Goal: Task Accomplishment & Management: Use online tool/utility

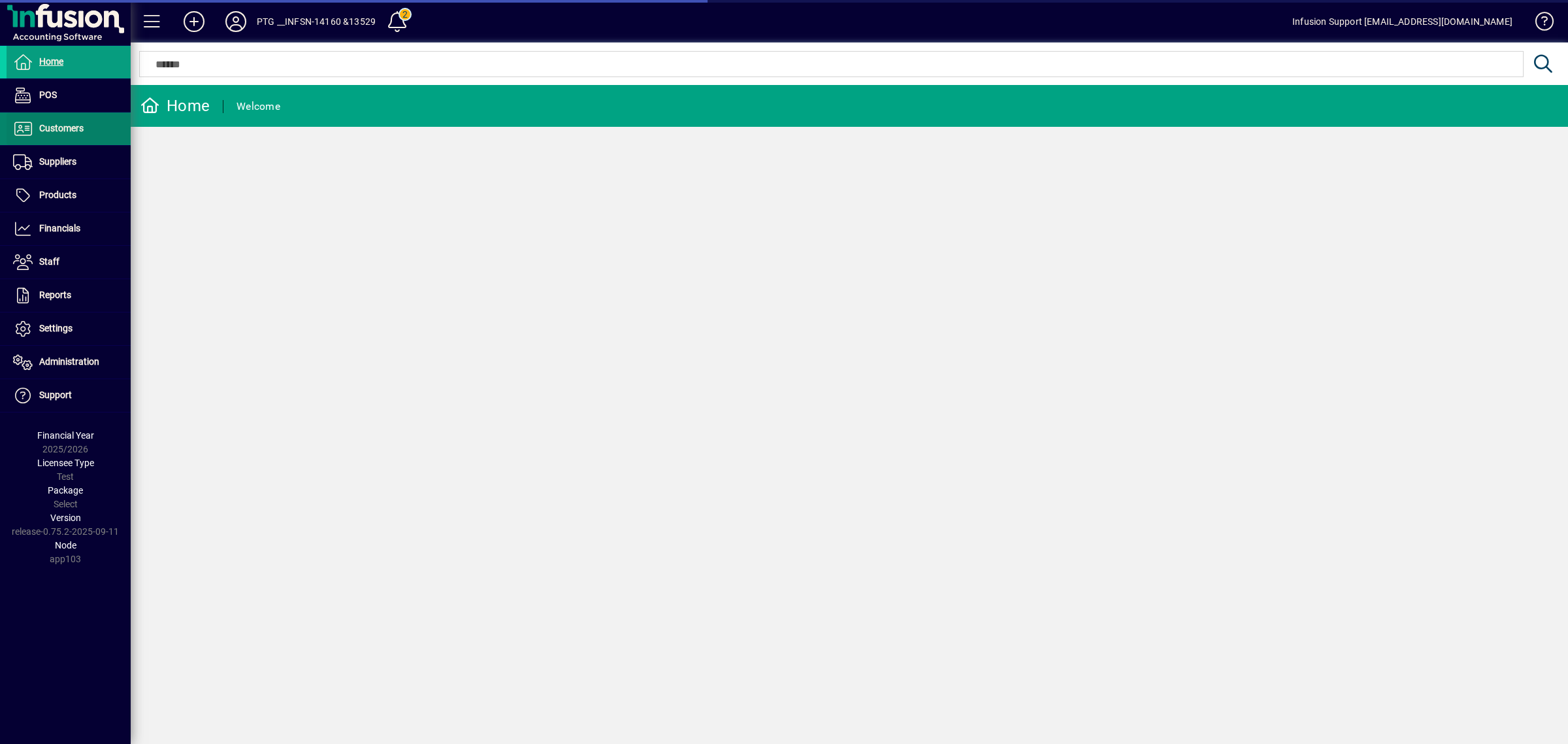
click at [63, 125] on span "Customers" at bounding box center [61, 128] width 44 height 10
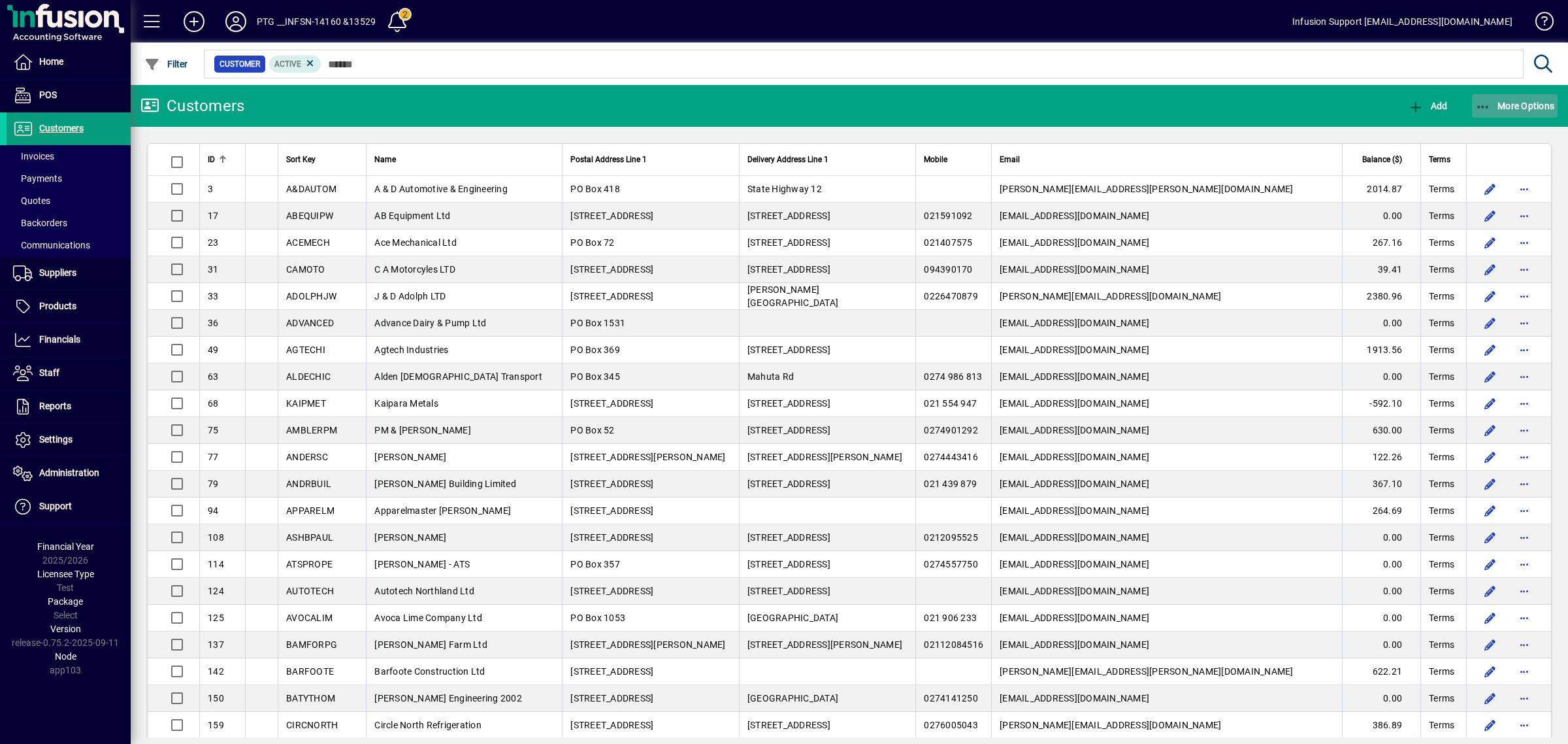
click at [1529, 106] on span "More Options" at bounding box center [1515, 106] width 80 height 10
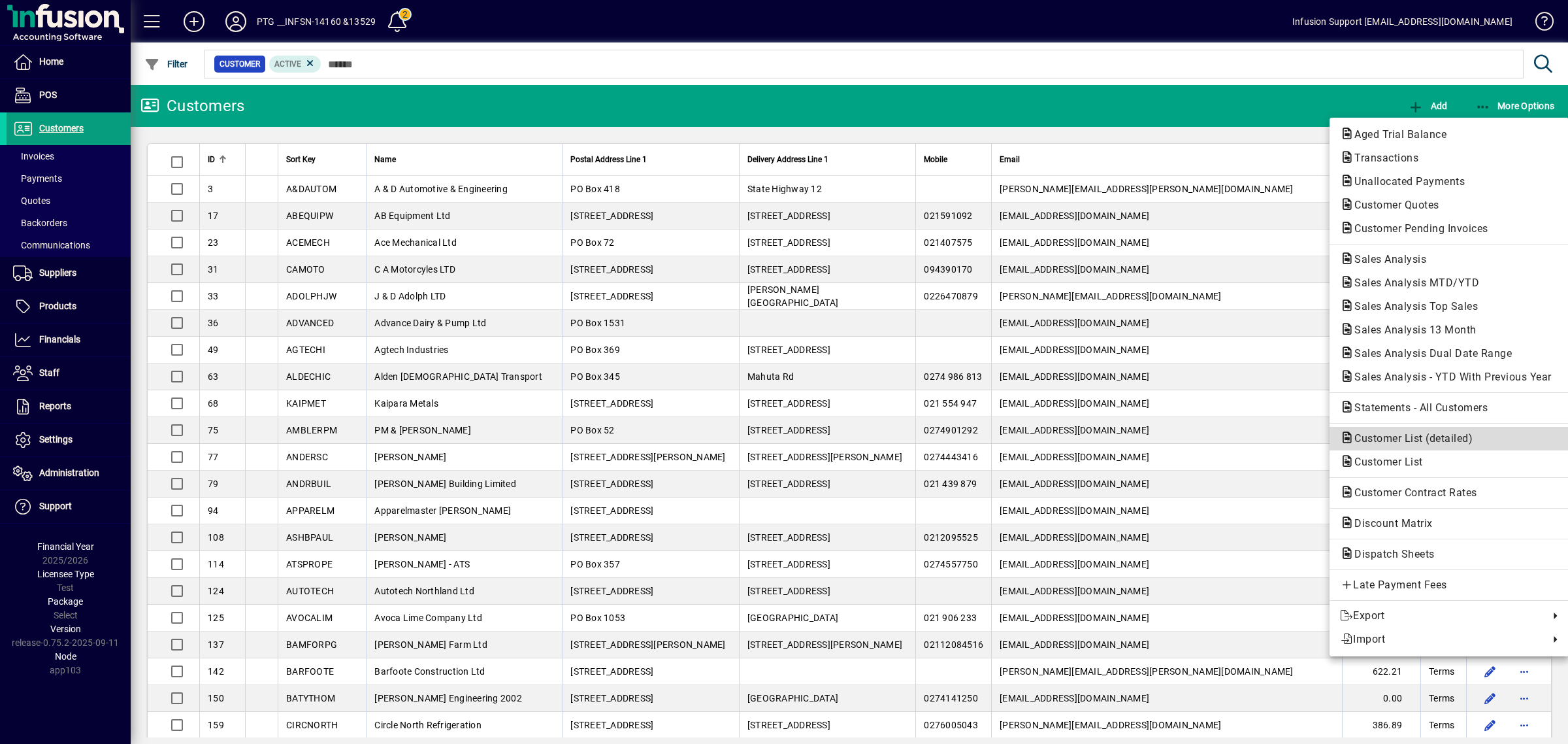
click at [1367, 441] on span "Customer List (detailed)" at bounding box center [1410, 437] width 139 height 12
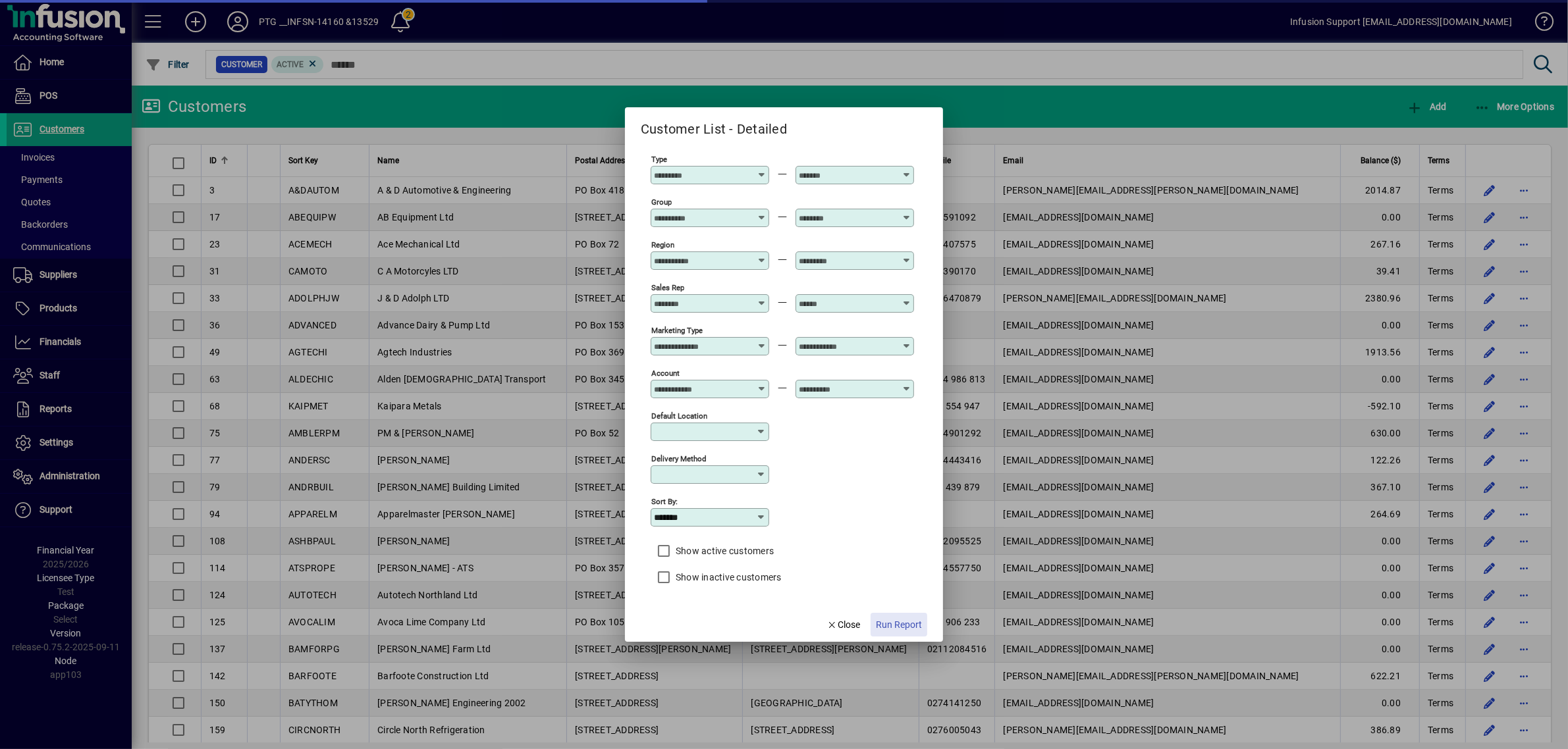
click at [892, 620] on span "Run Report" at bounding box center [898, 624] width 46 height 14
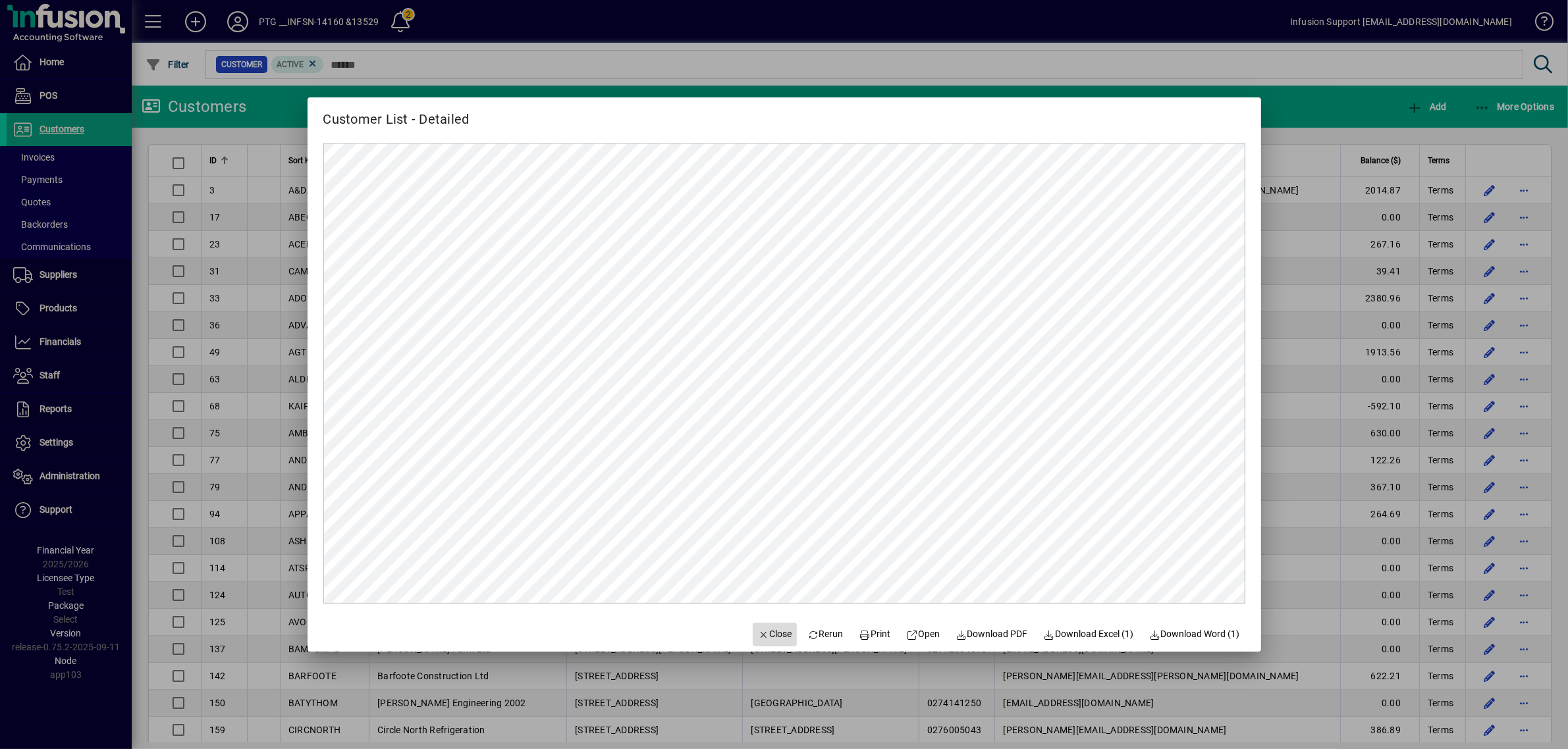
click at [752, 626] on span "button" at bounding box center [775, 634] width 45 height 32
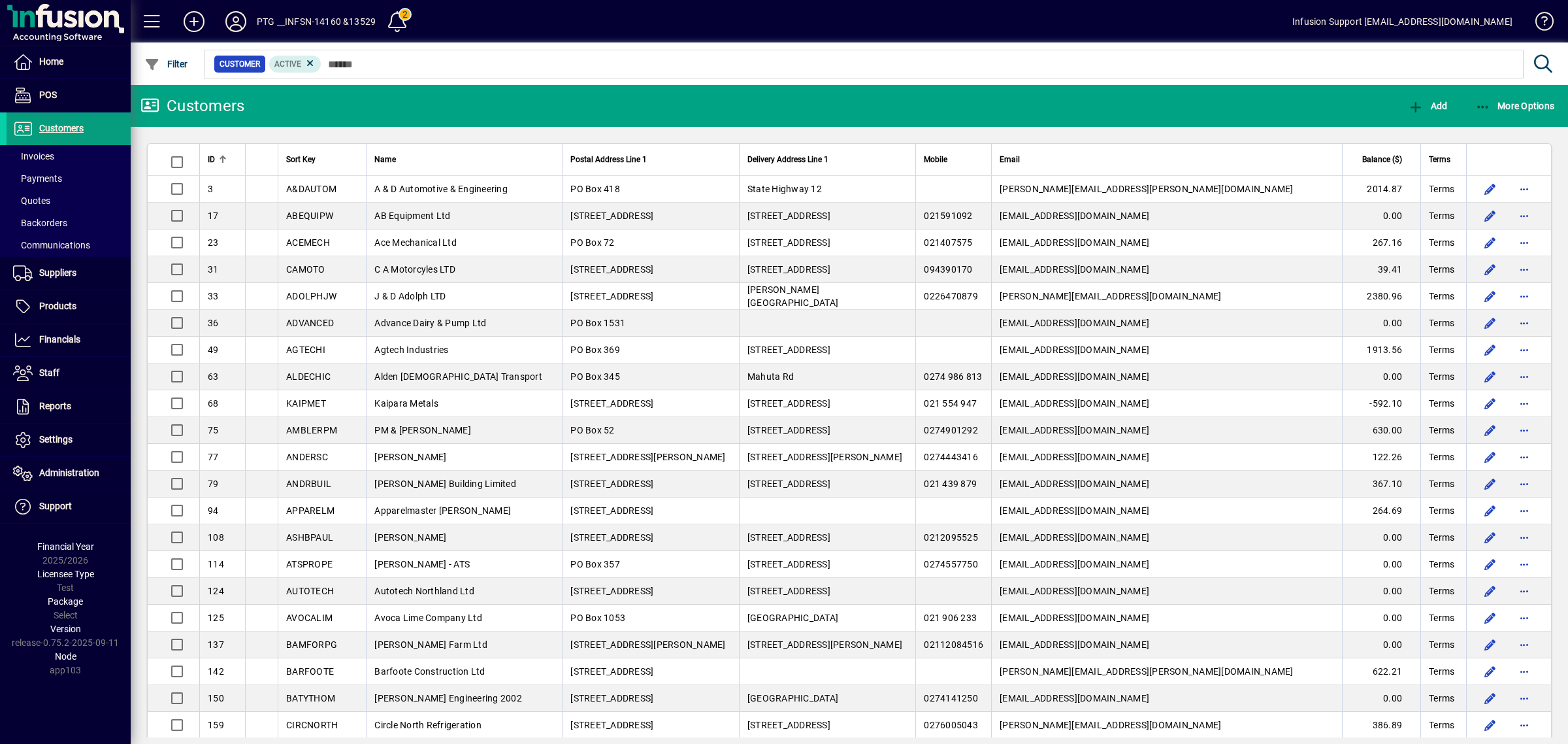
click at [245, 17] on button at bounding box center [235, 21] width 42 height 23
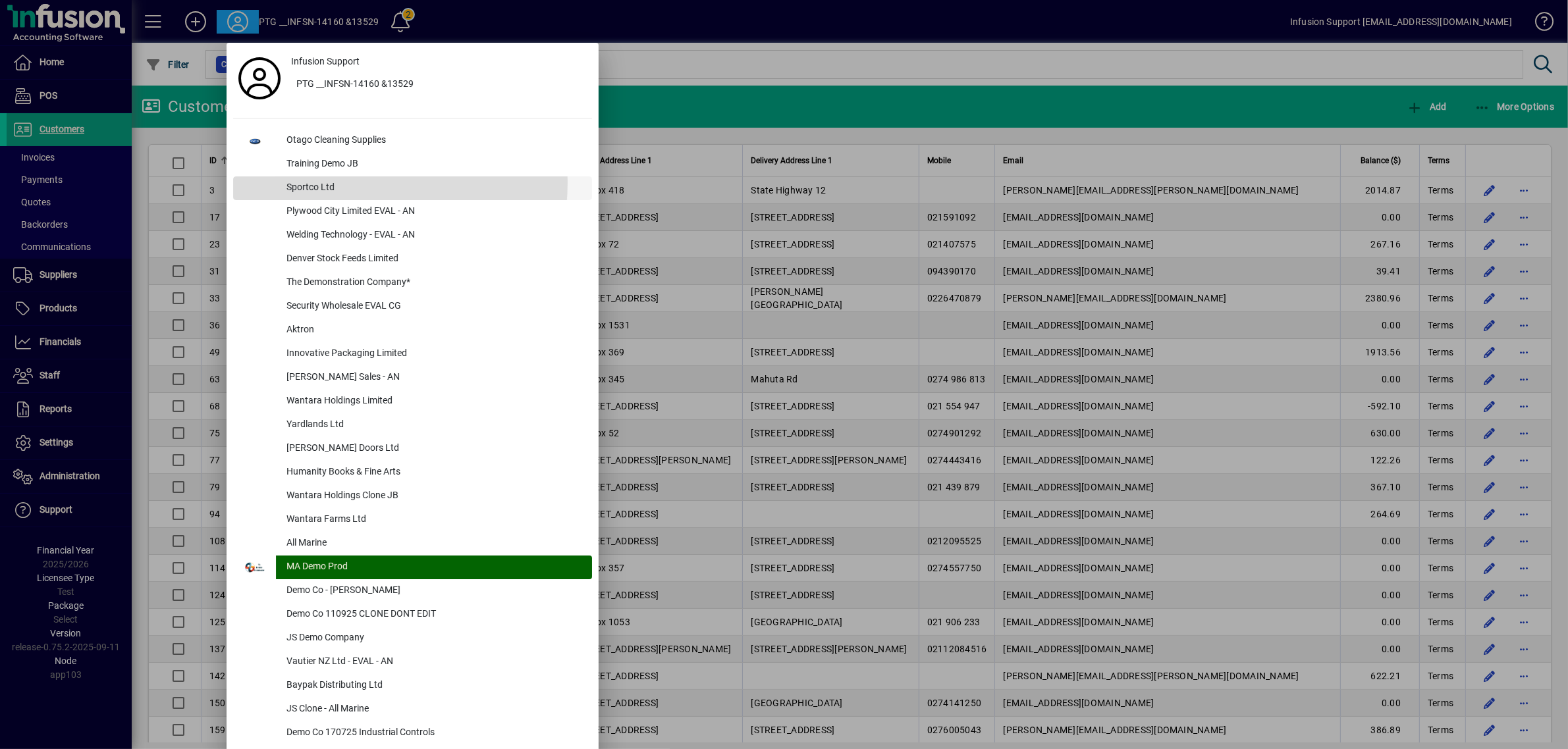
click at [337, 182] on div "Sportco Ltd" at bounding box center [434, 187] width 316 height 23
